Goal: Complete application form

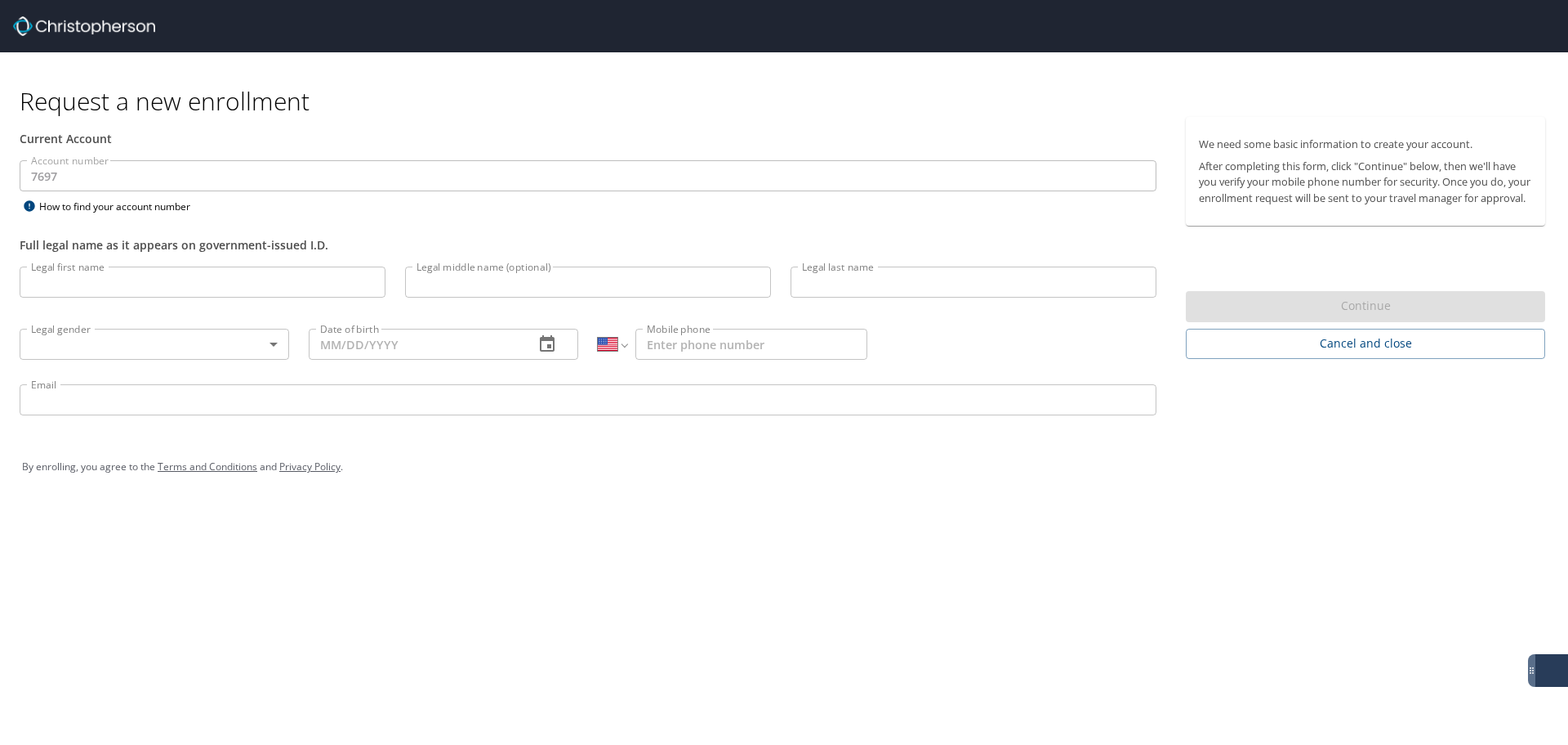
select select "US"
click at [104, 289] on input "Legal first name" at bounding box center [203, 282] width 366 height 31
type input "[PERSON_NAME]"
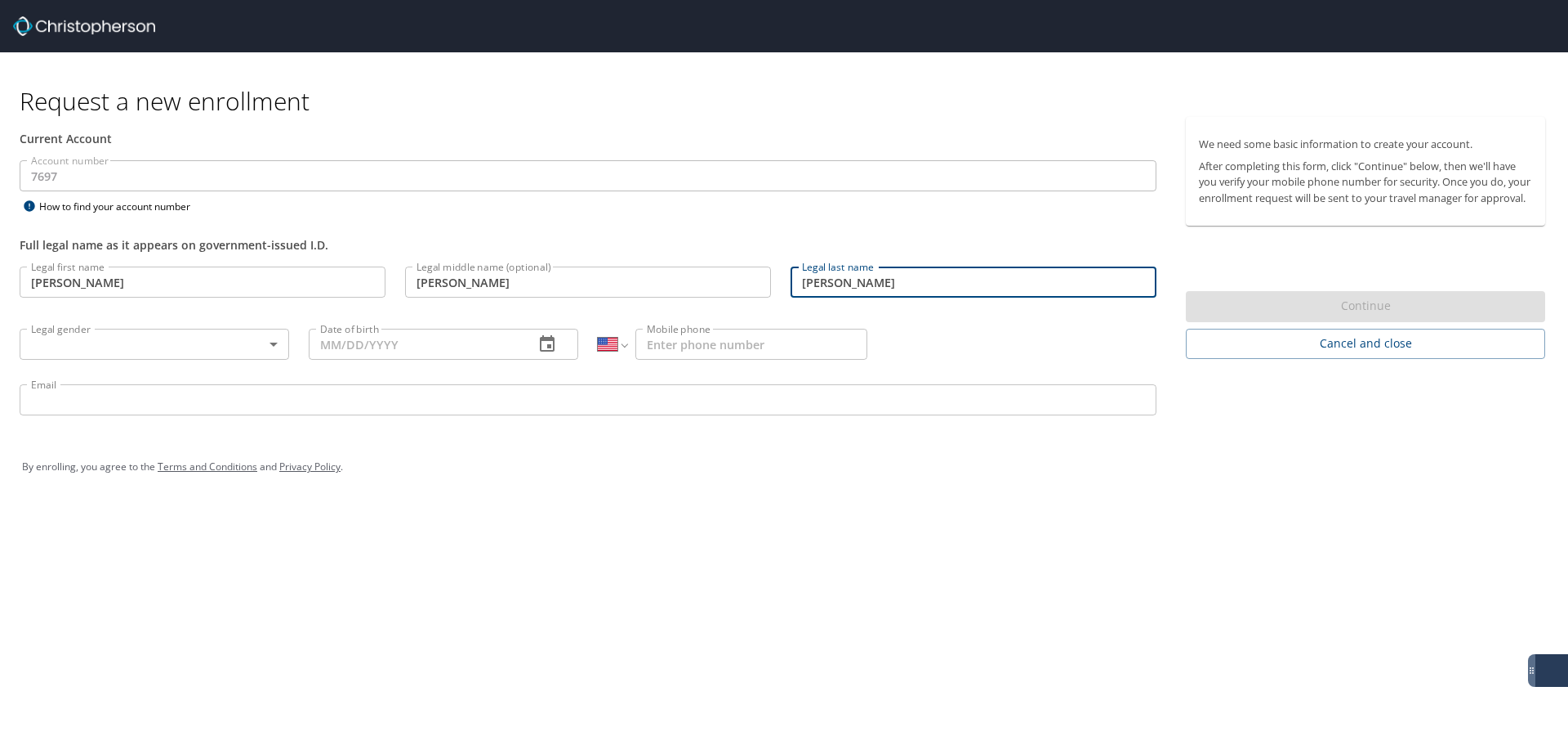
type input "[PERSON_NAME]"
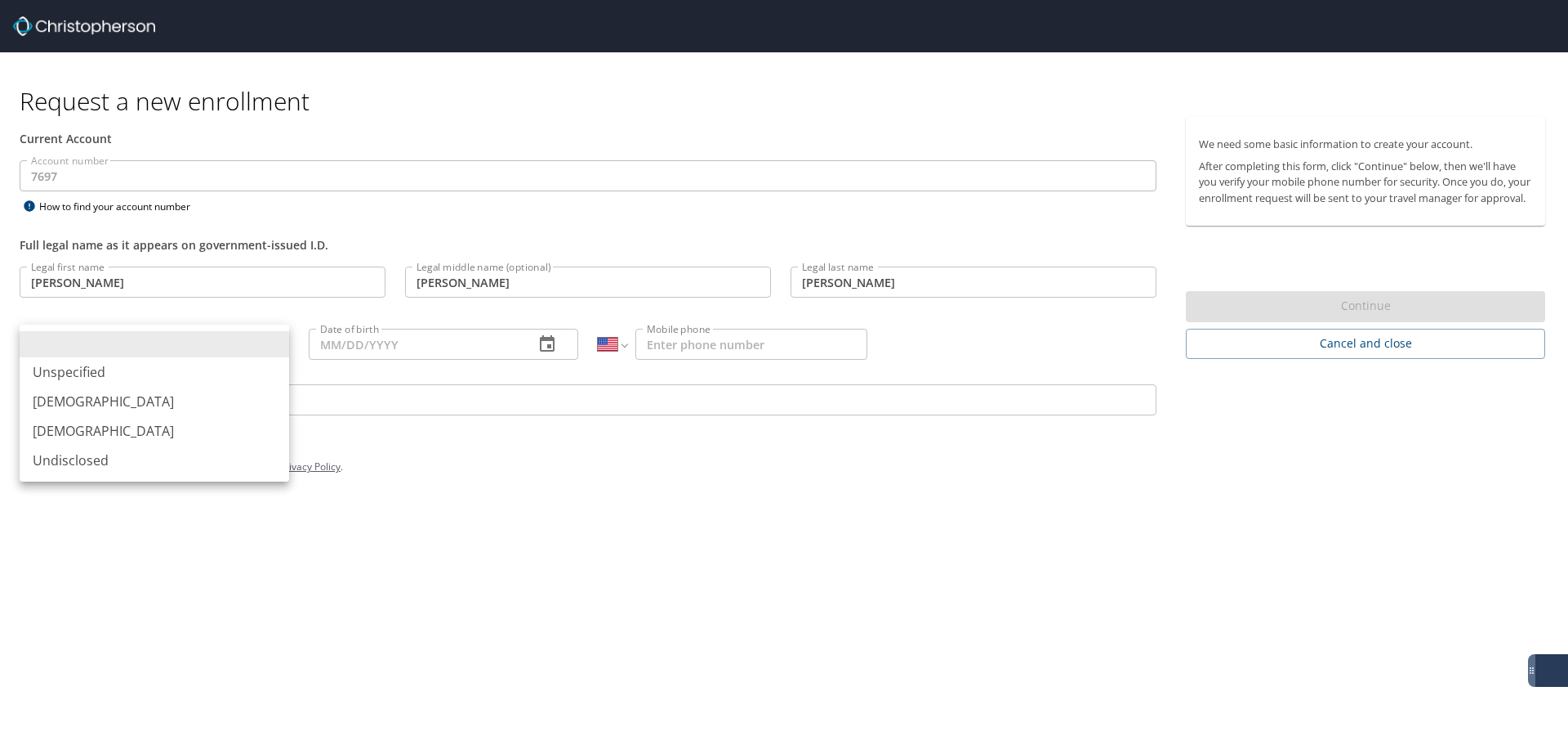
click at [235, 348] on body "Request a new enrollment Current Account Account number 7697 Account number How…" at bounding box center [784, 372] width 1568 height 745
click at [78, 401] on li "[DEMOGRAPHIC_DATA]" at bounding box center [154, 401] width 270 height 30
type input "[DEMOGRAPHIC_DATA]"
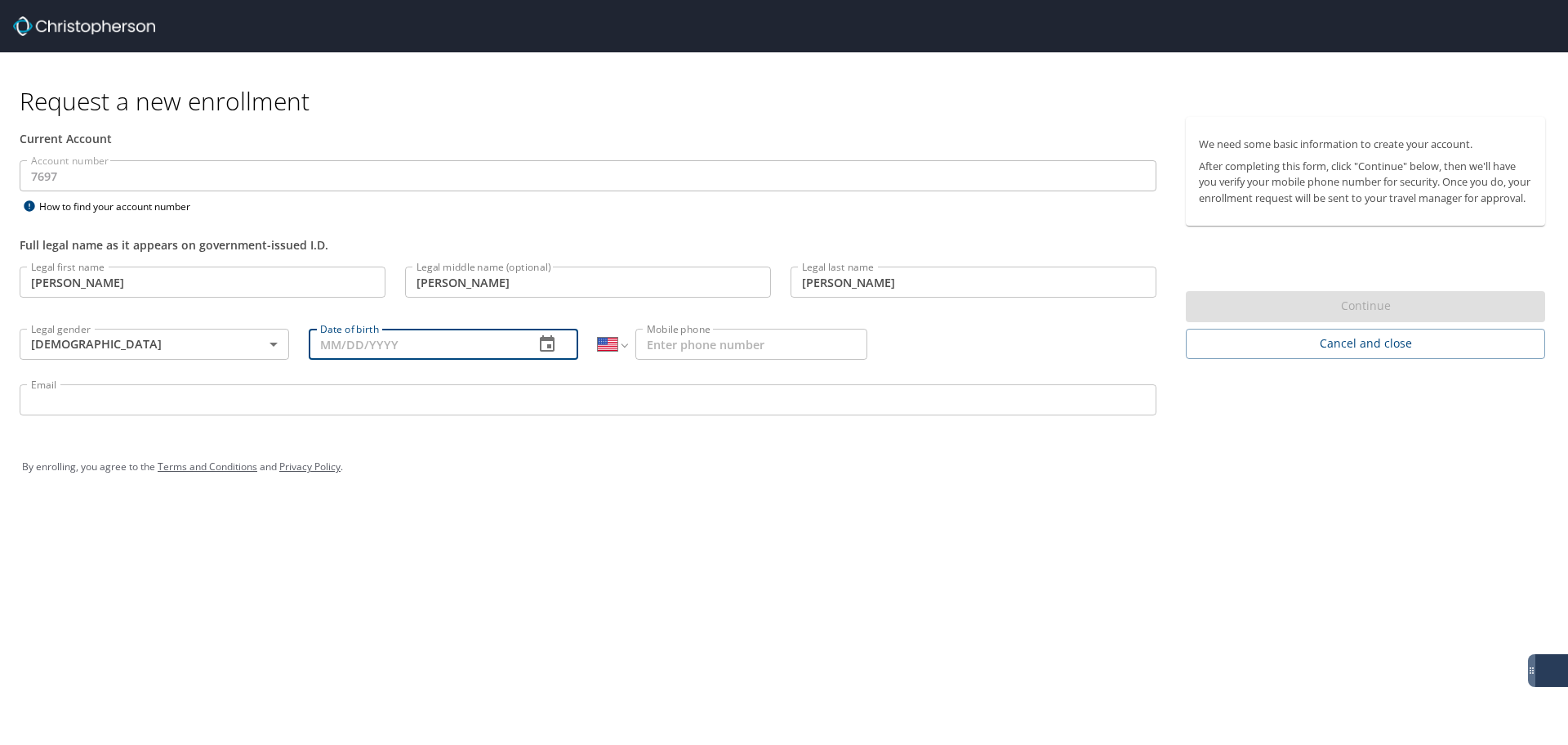
click at [390, 356] on input "Date of birth" at bounding box center [414, 344] width 213 height 31
type input "[DATE]"
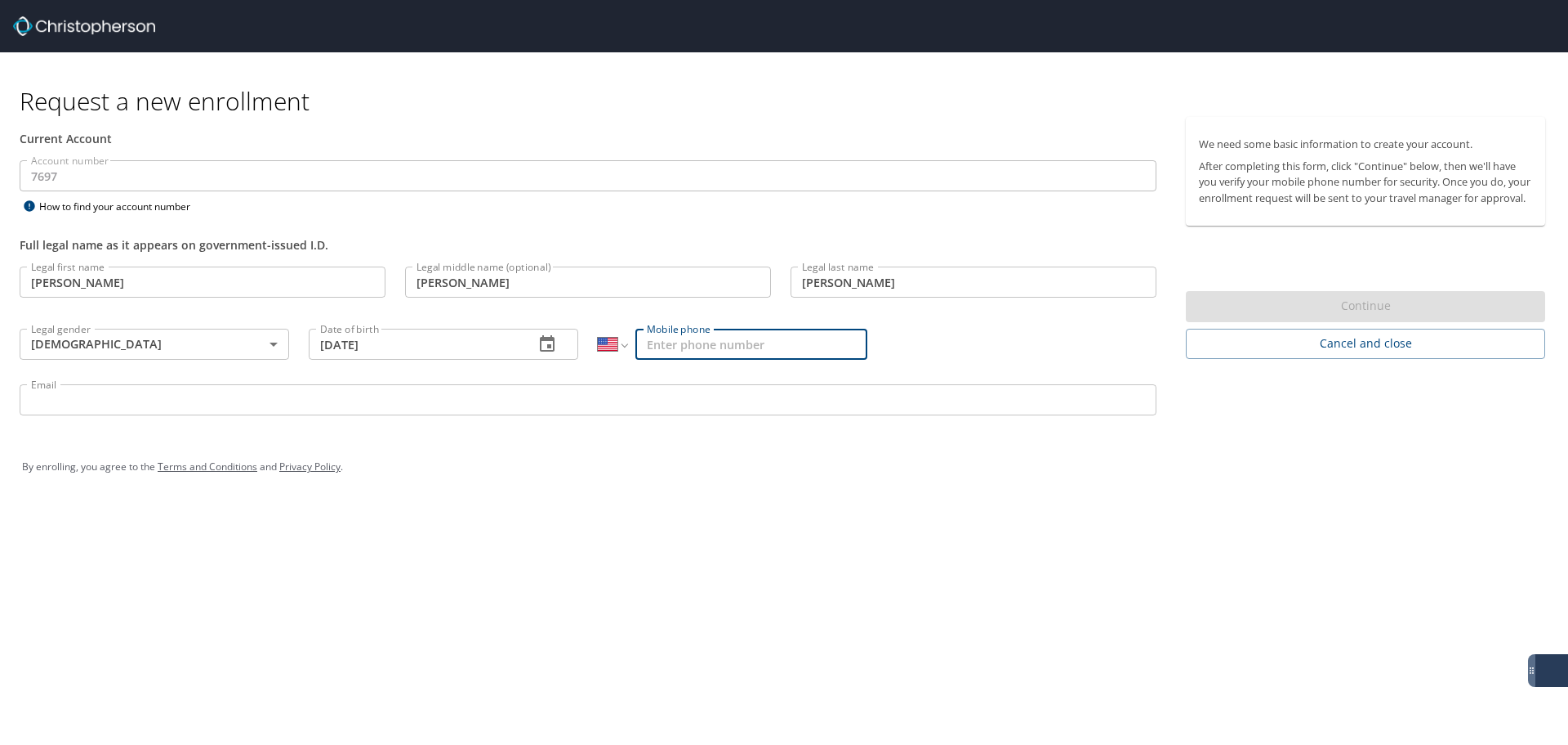
click at [759, 342] on input "Mobile phone" at bounding box center [751, 344] width 232 height 31
type input "[PHONE_NUMBER]"
click at [682, 399] on input "Email" at bounding box center [588, 399] width 1137 height 31
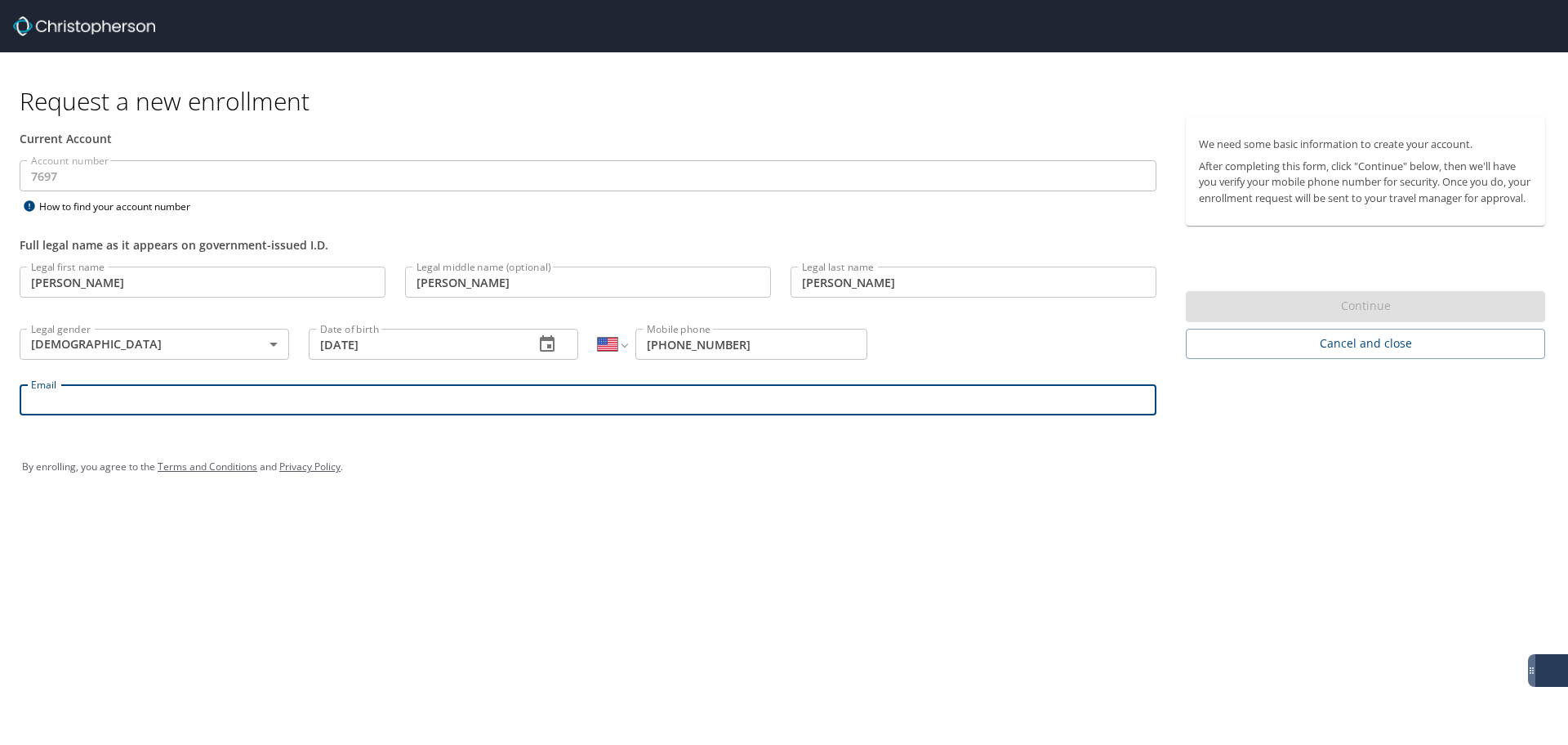
type input "[PERSON_NAME][EMAIL_ADDRESS][PERSON_NAME][DOMAIN_NAME]"
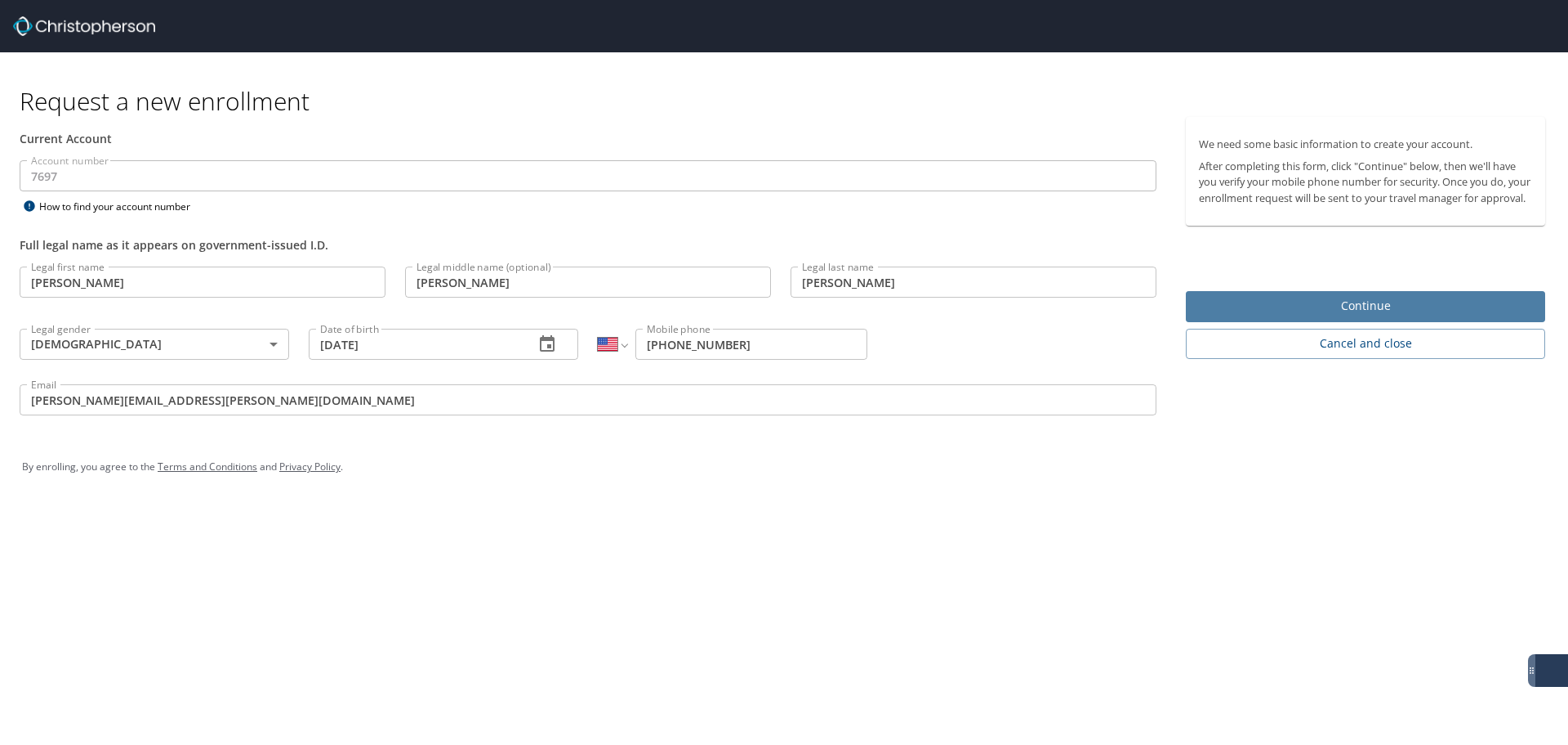
click at [1294, 316] on span "Continue" at bounding box center [1366, 306] width 334 height 21
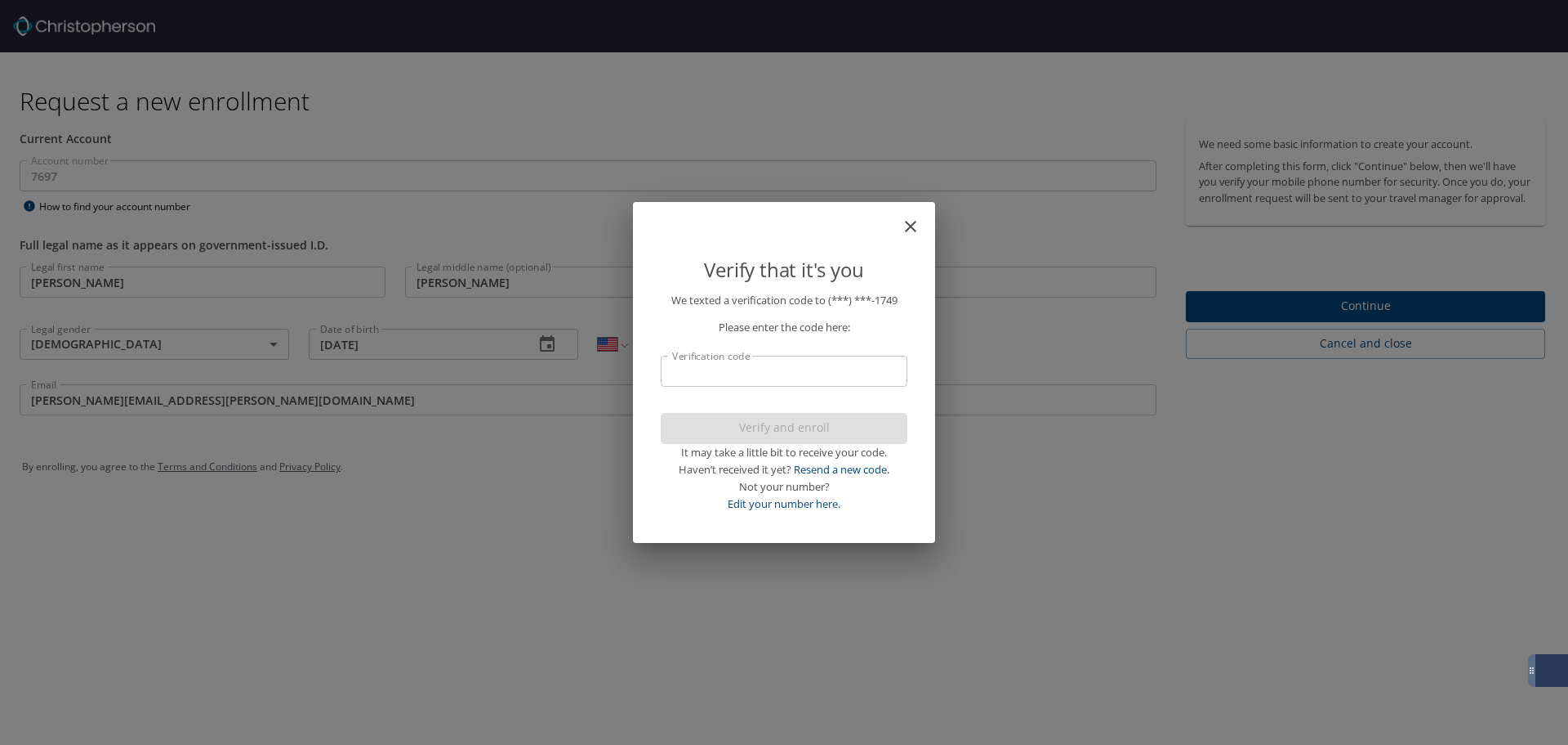
click at [900, 363] on input "Verification code" at bounding box center [784, 371] width 247 height 31
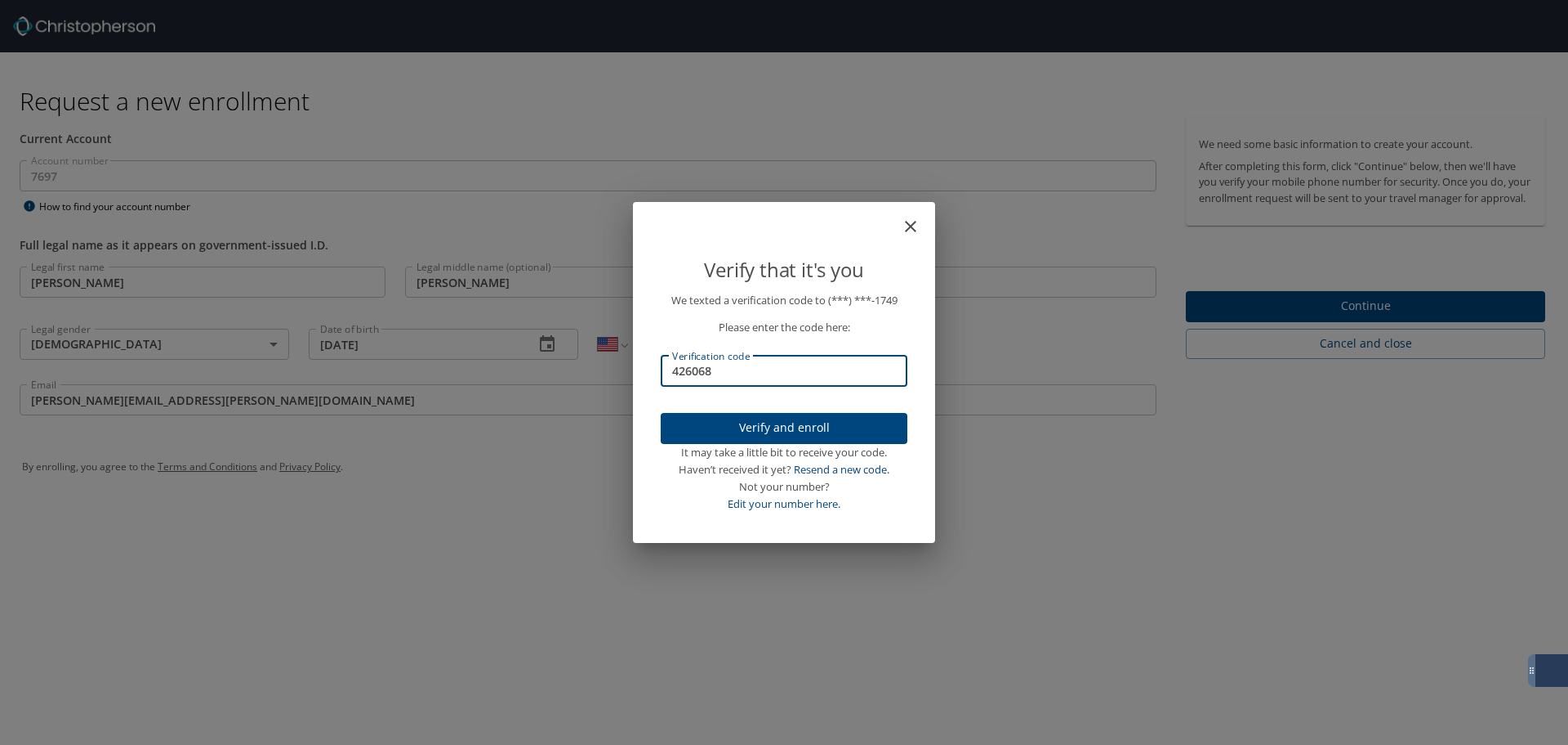
type input "426068"
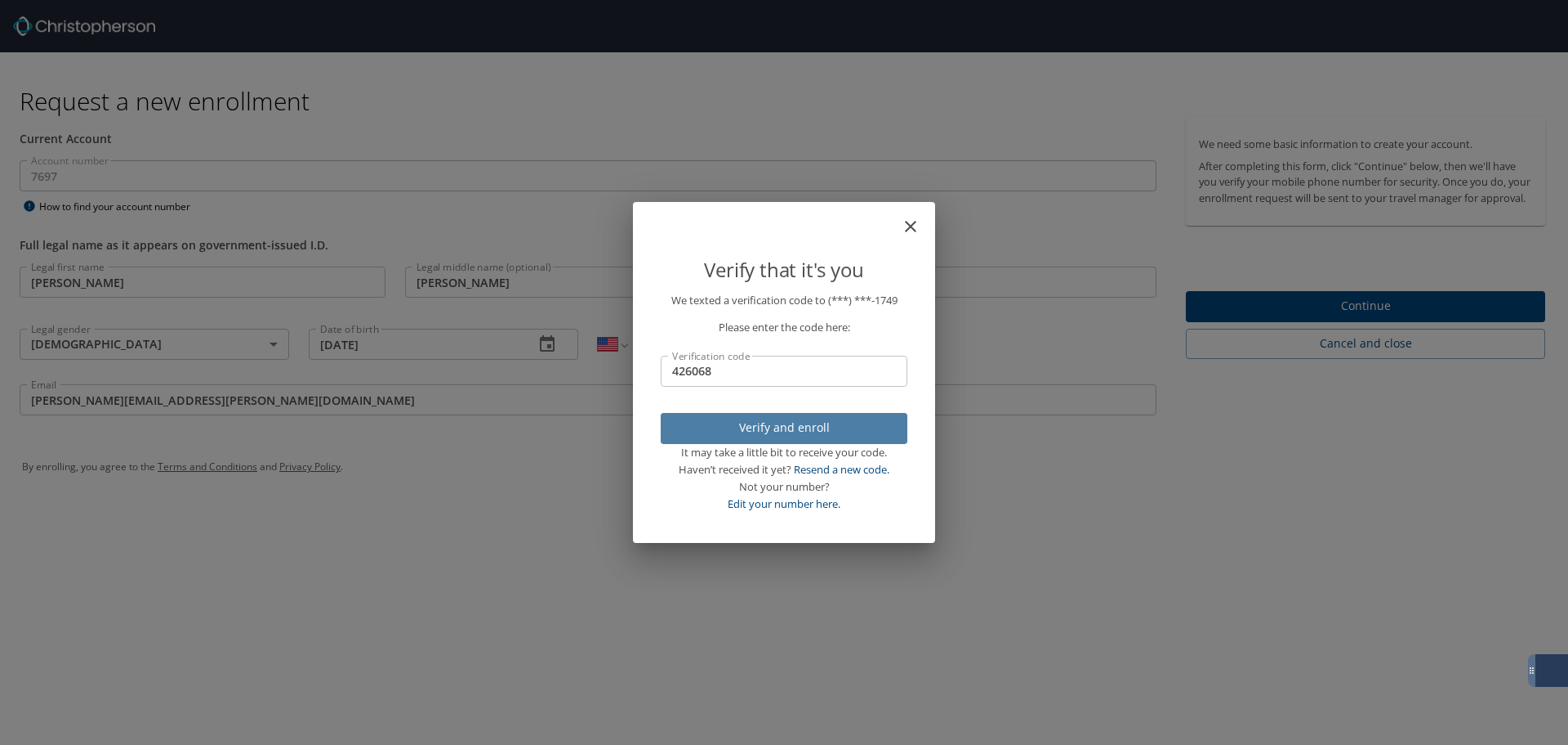
click at [803, 426] on span "Verify and enroll" at bounding box center [784, 427] width 221 height 21
